Goal: Find specific page/section: Find specific page/section

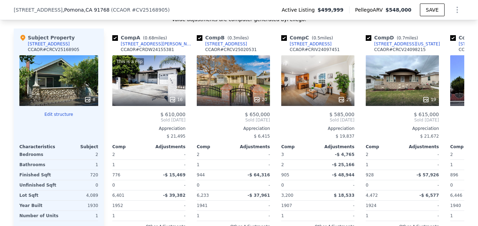
scroll to position [741, 0]
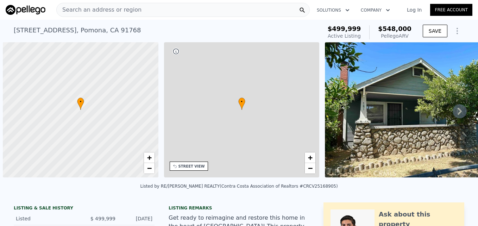
click at [183, 10] on div "Search an address or region" at bounding box center [182, 10] width 253 height 14
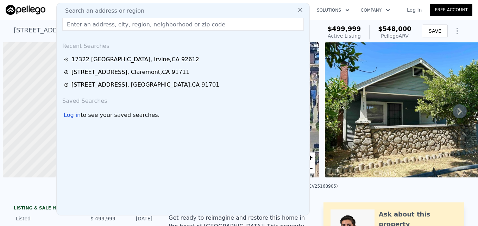
scroll to position [0, 3]
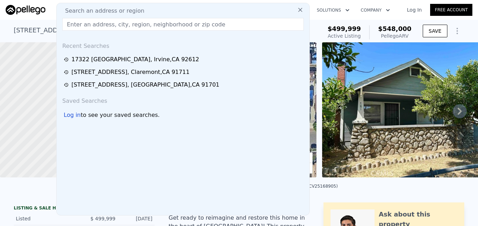
click at [168, 25] on input "text" at bounding box center [182, 24] width 241 height 13
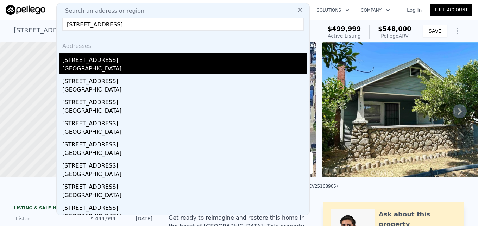
type input "908 W 132nd St, Compton, CA 90222"
click at [140, 55] on div "908 W 132nd St" at bounding box center [184, 58] width 244 height 11
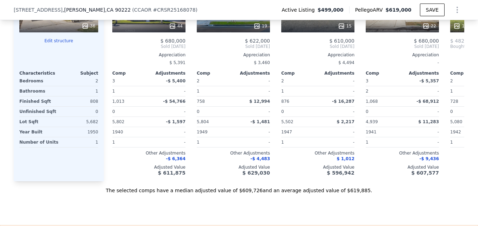
scroll to position [781, 0]
